Goal: Task Accomplishment & Management: Complete application form

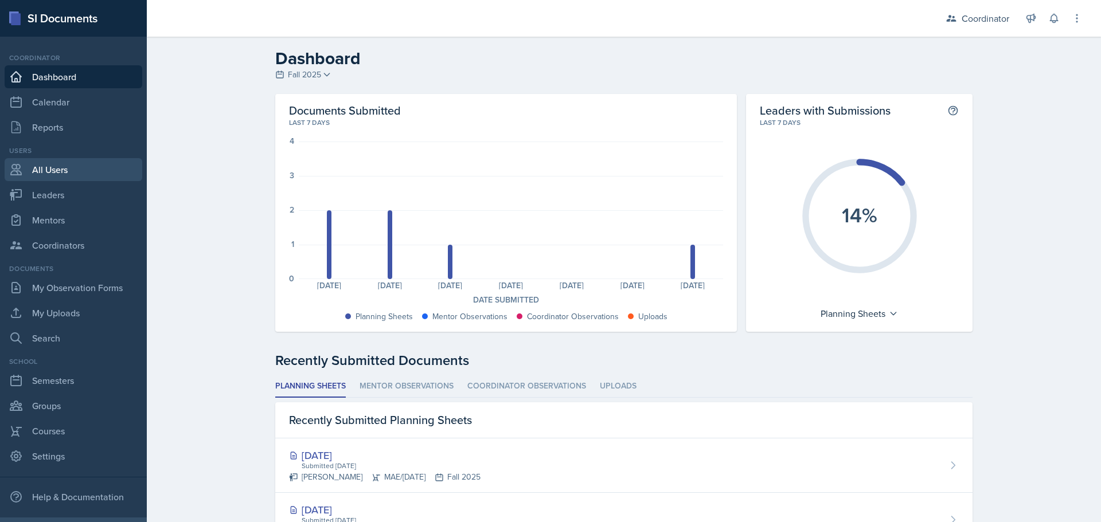
click at [49, 174] on link "All Users" at bounding box center [74, 169] width 138 height 23
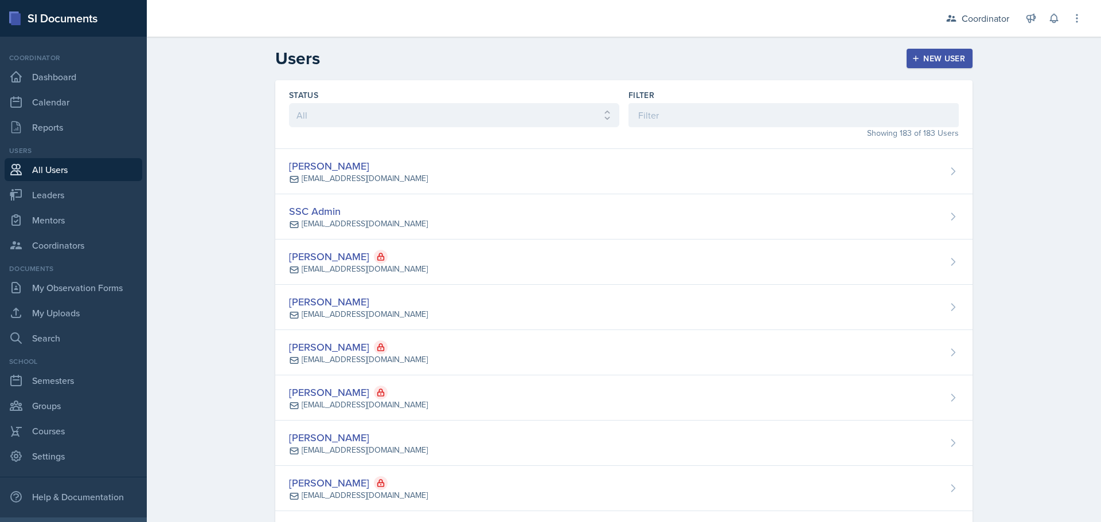
click at [939, 61] on div "New User" at bounding box center [939, 58] width 51 height 9
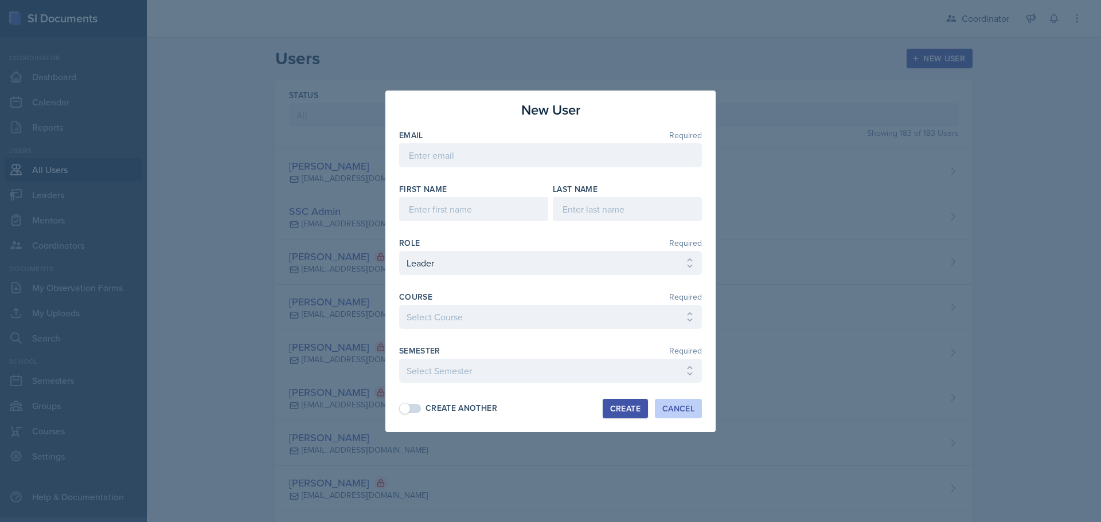
click at [675, 405] on div "Cancel" at bounding box center [678, 408] width 32 height 9
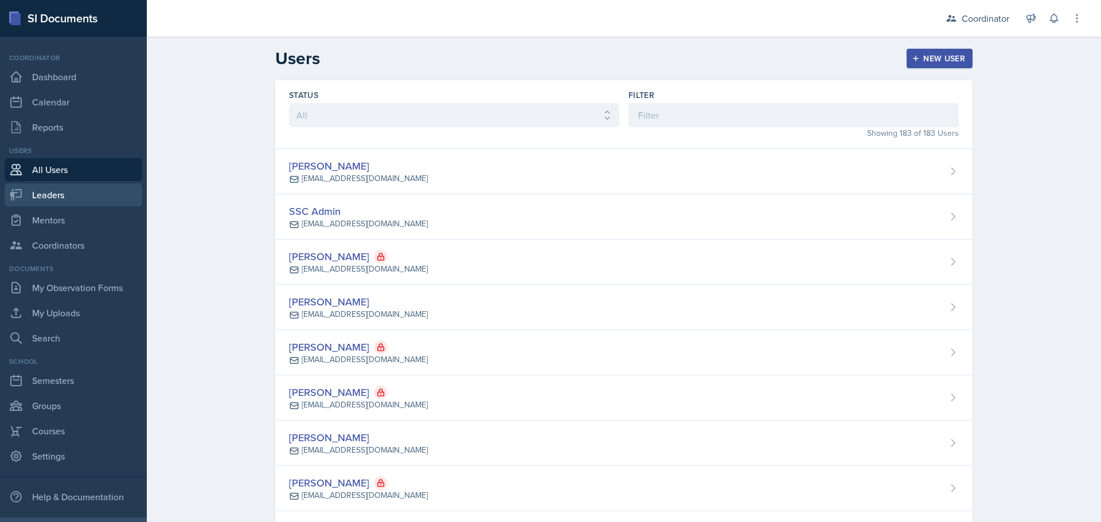
click at [35, 198] on link "Leaders" at bounding box center [74, 195] width 138 height 23
select select "19fb88f7-c89b-4031-b5a0-458fd49807a1"
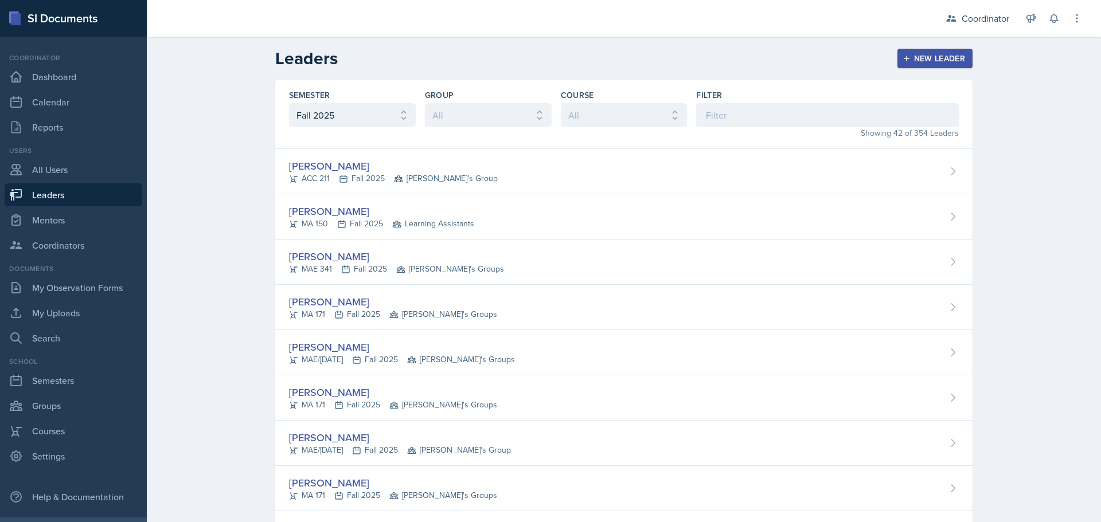
click at [935, 60] on div "New Leader" at bounding box center [935, 58] width 61 height 9
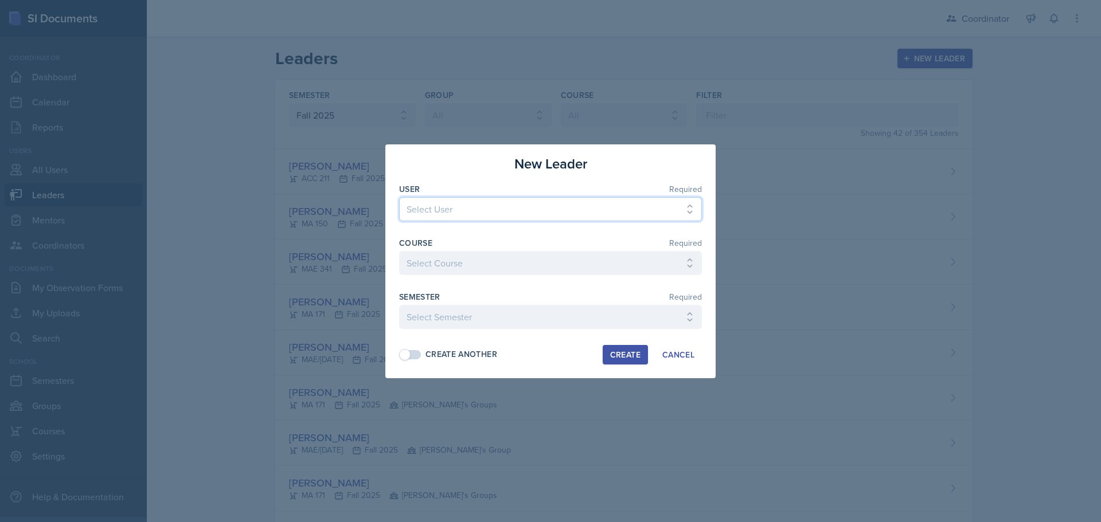
click at [449, 203] on select "Select User [PERSON_NAME] SSC Admin [PERSON_NAME] [PERSON_NAME] [PERSON_NAME] […" at bounding box center [550, 209] width 303 height 24
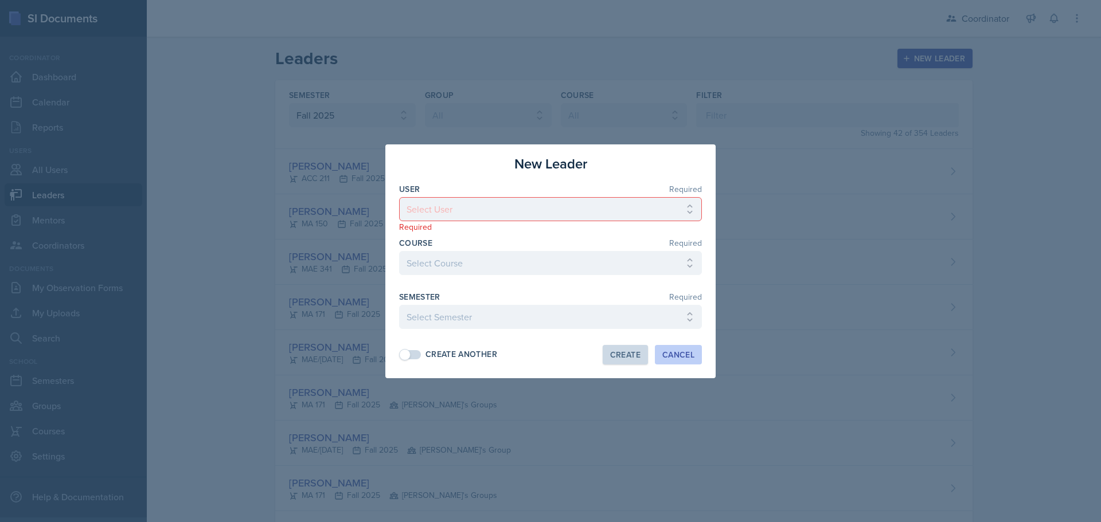
click at [678, 352] on div "Cancel" at bounding box center [678, 354] width 32 height 9
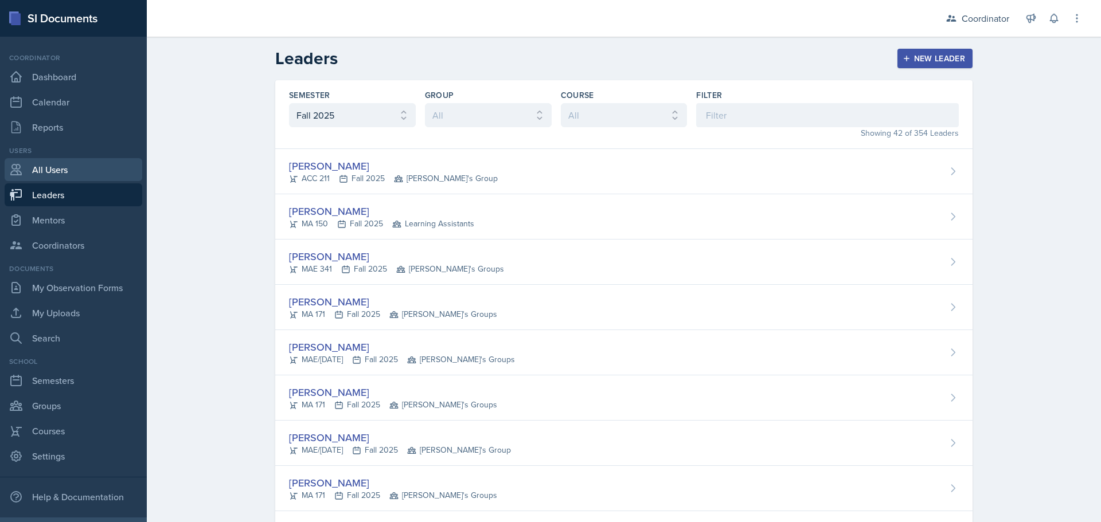
click at [77, 170] on link "All Users" at bounding box center [74, 169] width 138 height 23
select select "1"
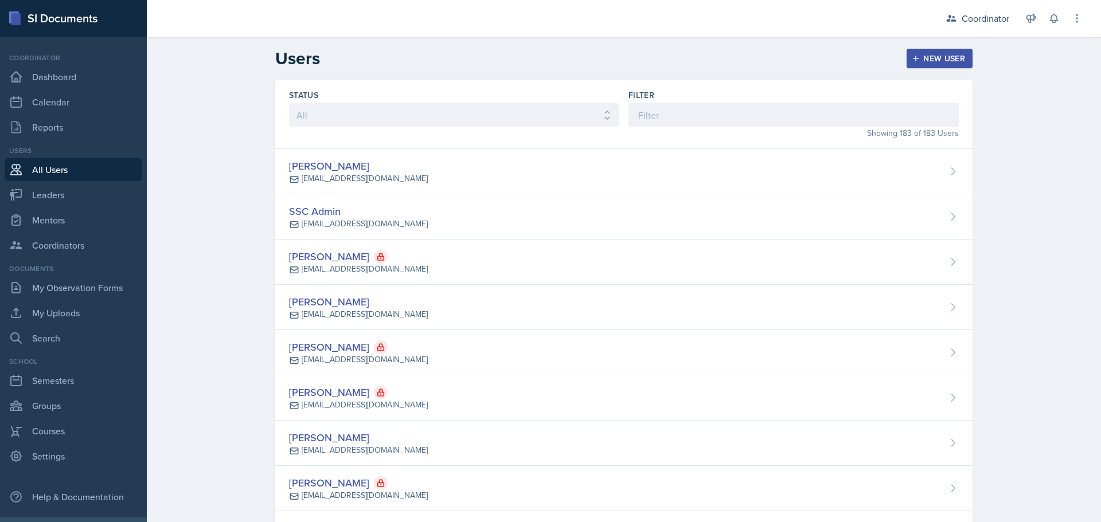
click at [935, 68] on div "Users New User" at bounding box center [624, 58] width 734 height 21
click at [938, 65] on button "New User" at bounding box center [940, 58] width 66 height 19
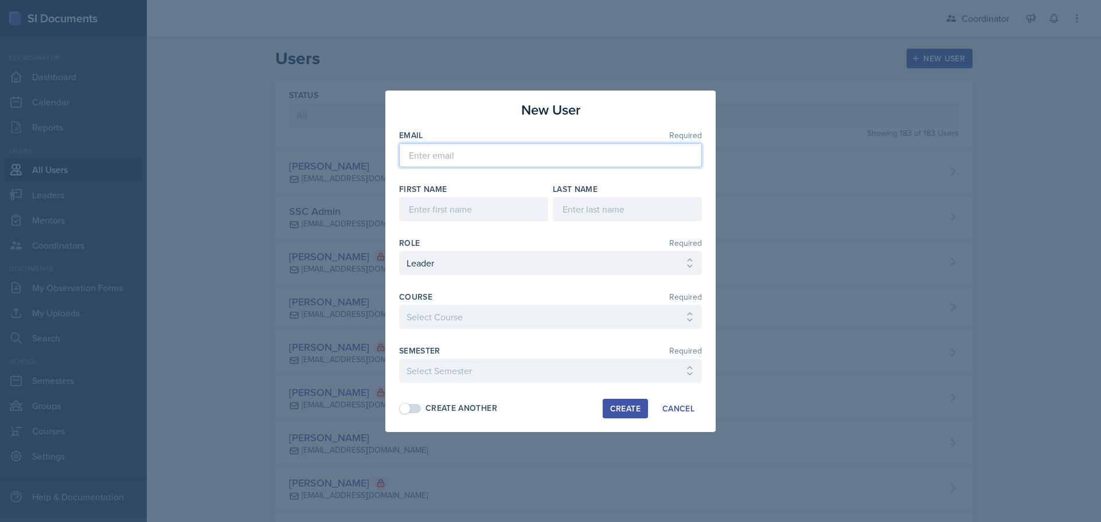
click at [491, 145] on input "email" at bounding box center [550, 155] width 303 height 24
paste input "[EMAIL_ADDRESS][DOMAIN_NAME]"
type input "[EMAIL_ADDRESS][DOMAIN_NAME]"
click at [469, 213] on input at bounding box center [473, 209] width 149 height 24
type input "[PERSON_NAME]"
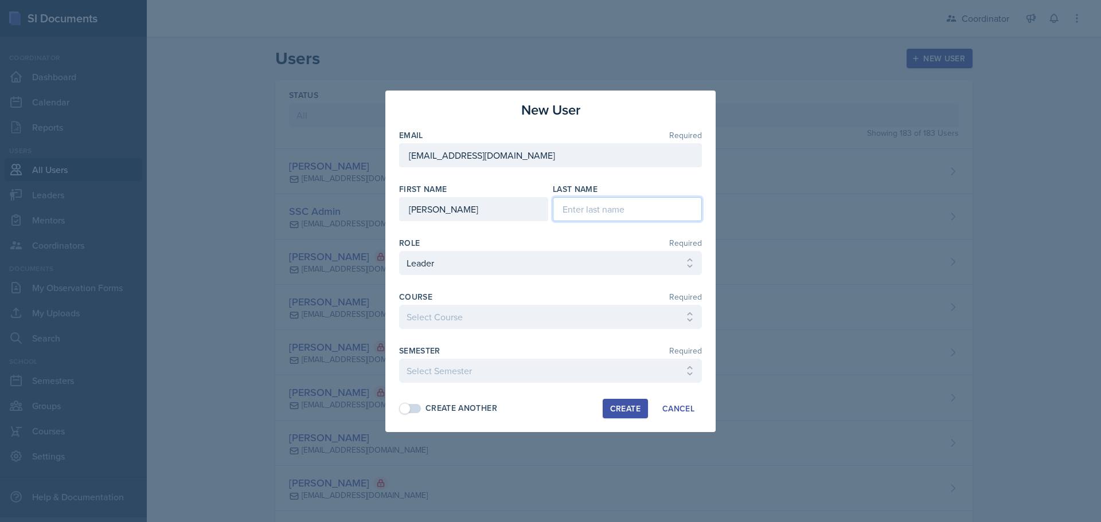
click at [656, 212] on input at bounding box center [627, 209] width 149 height 24
type input "[PERSON_NAME]"
click at [479, 248] on div "Role Required" at bounding box center [550, 242] width 303 height 11
click at [473, 259] on select "Select Role Leader Mentor Coordinator" at bounding box center [550, 263] width 303 height 24
click at [399, 251] on select "Select Role Leader Mentor Coordinator" at bounding box center [550, 263] width 303 height 24
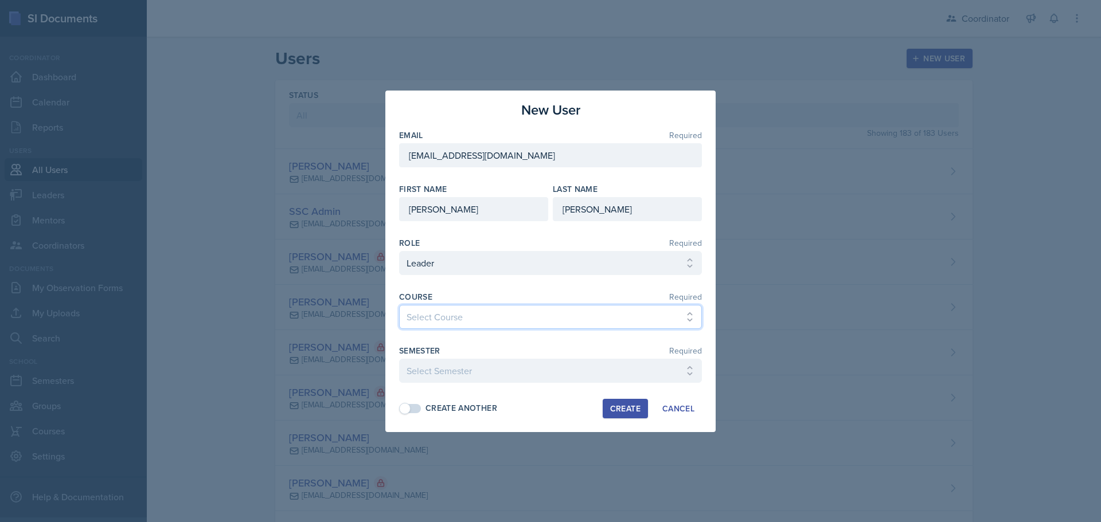
click at [447, 323] on select "Select Course ACC 211 ACC 212 ACC 307 BYS 119 BYS 215 BYS 300 CH 101 CH 121 CH …" at bounding box center [550, 317] width 303 height 24
select select "e311161d-9862-4636-9c81-d48af42686b4"
click at [399, 305] on select "Select Course ACC 211 ACC 212 ACC 307 BYS 119 BYS 215 BYS 300 CH 101 CH 121 CH …" at bounding box center [550, 317] width 303 height 24
click at [471, 370] on select "Select Semester Fall 2025 Spring 2025 Fall 2024 Spring 2024 Fall 2023 Spring 20…" at bounding box center [550, 371] width 303 height 24
select select "19fb88f7-c89b-4031-b5a0-458fd49807a1"
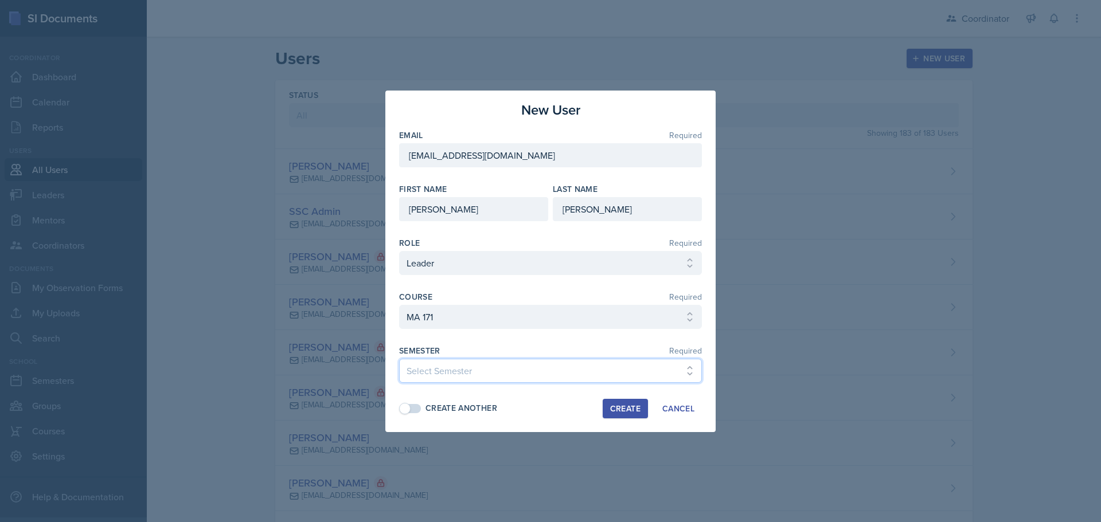
click at [399, 359] on select "Select Semester Fall 2025 Spring 2025 Fall 2024 Spring 2024 Fall 2023 Spring 20…" at bounding box center [550, 371] width 303 height 24
click at [619, 402] on button "Create" at bounding box center [625, 408] width 45 height 19
select select
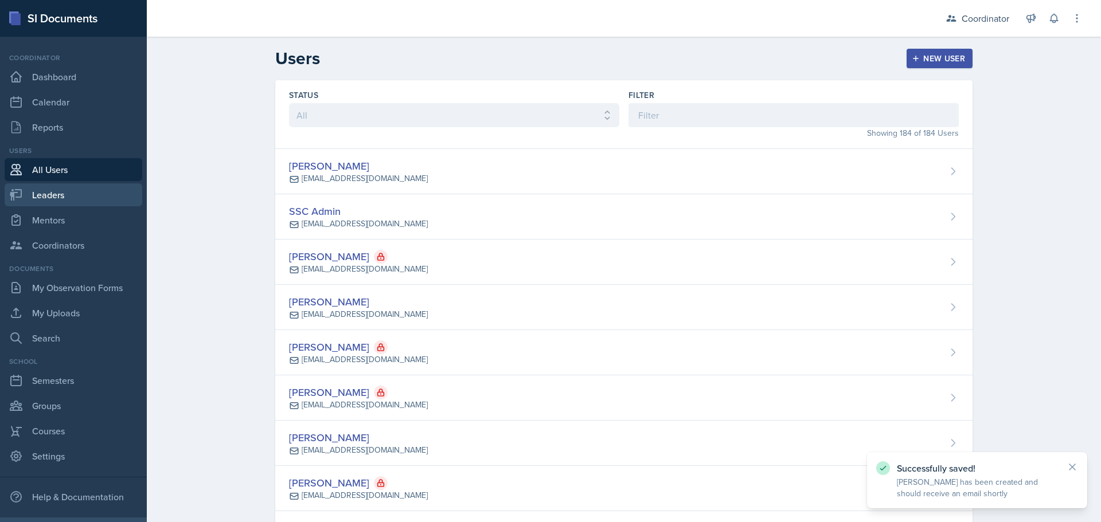
click at [56, 192] on link "Leaders" at bounding box center [74, 195] width 138 height 23
select select "19fb88f7-c89b-4031-b5a0-458fd49807a1"
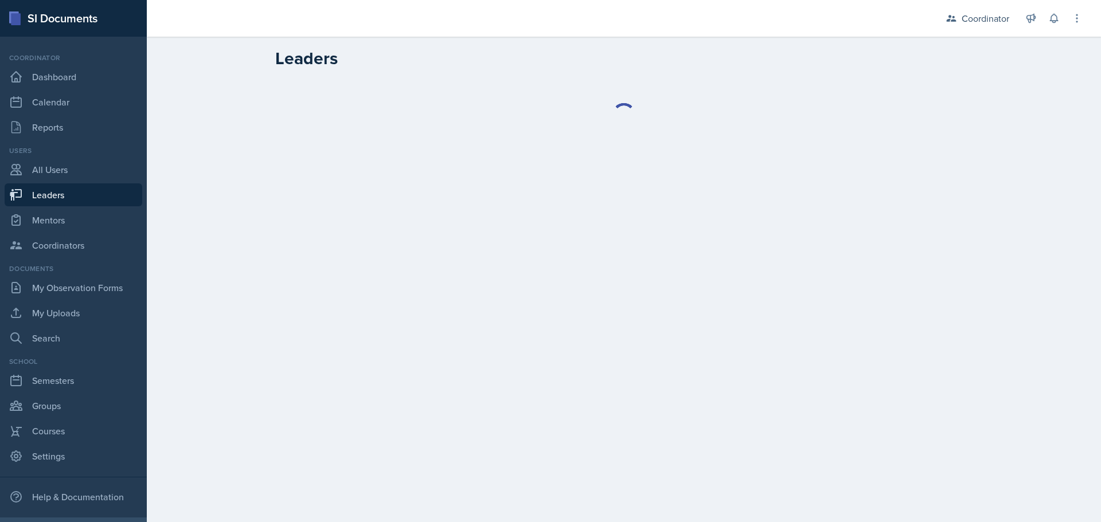
select select "19fb88f7-c89b-4031-b5a0-458fd49807a1"
